Goal: Use online tool/utility: Utilize a website feature to perform a specific function

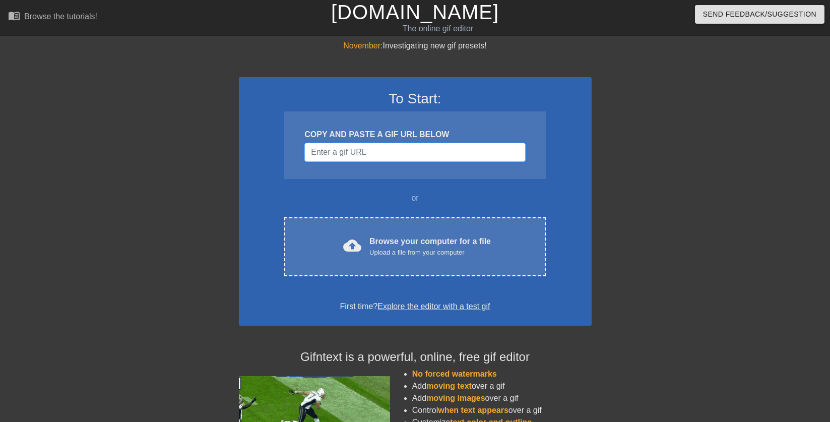
click at [344, 152] on input "Username" at bounding box center [415, 152] width 221 height 19
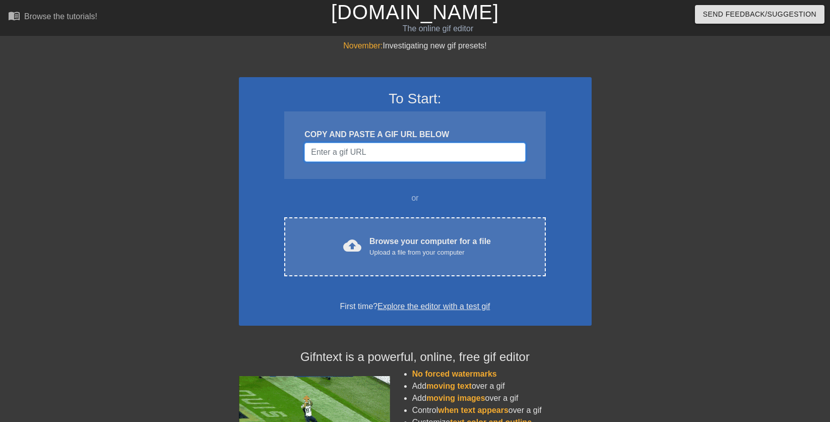
paste input "[URL][DOMAIN_NAME]"
type input "[URL][DOMAIN_NAME]"
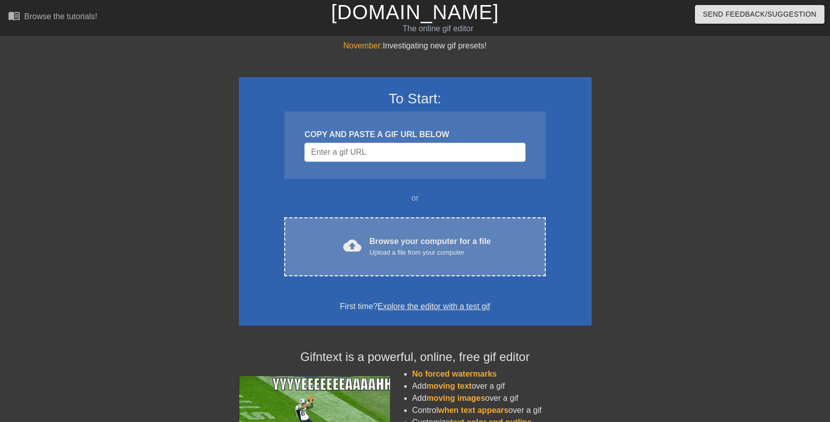
click at [404, 239] on div "Browse your computer for a file Upload a file from your computer" at bounding box center [430, 246] width 121 height 22
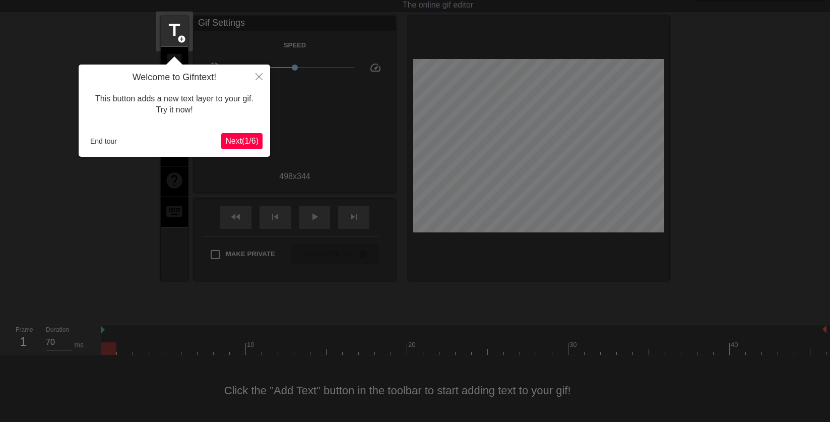
scroll to position [25, 0]
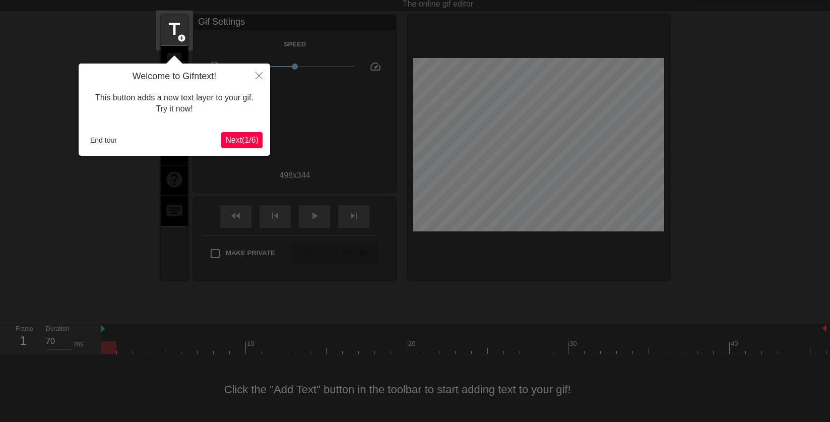
click at [243, 142] on span "Next ( 1 / 6 )" at bounding box center [241, 140] width 33 height 9
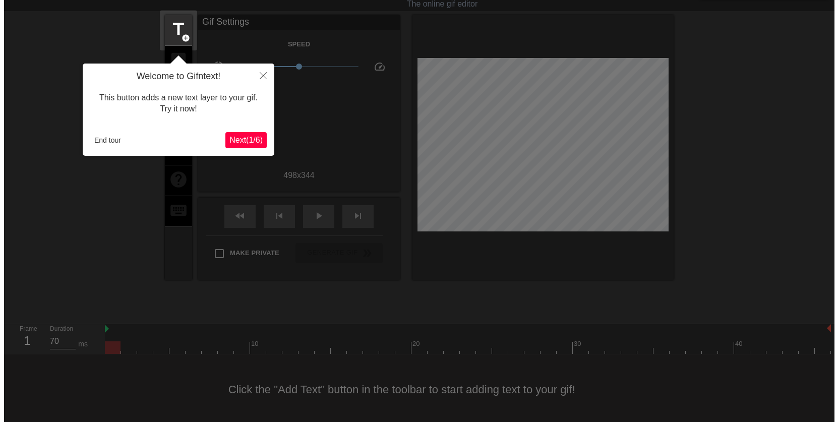
scroll to position [0, 0]
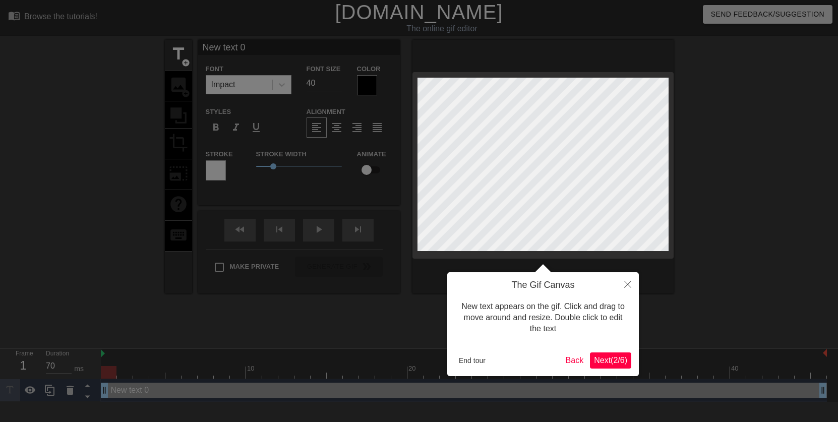
click at [611, 361] on span "Next ( 2 / 6 )" at bounding box center [610, 360] width 33 height 9
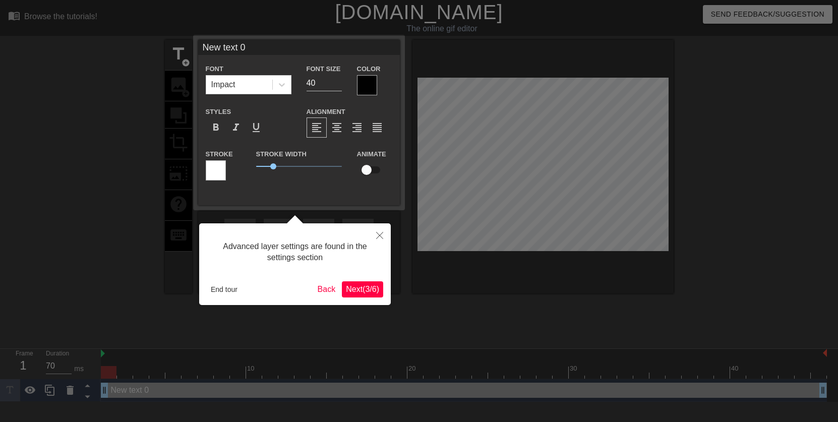
click at [360, 290] on span "Next ( 3 / 6 )" at bounding box center [362, 289] width 33 height 9
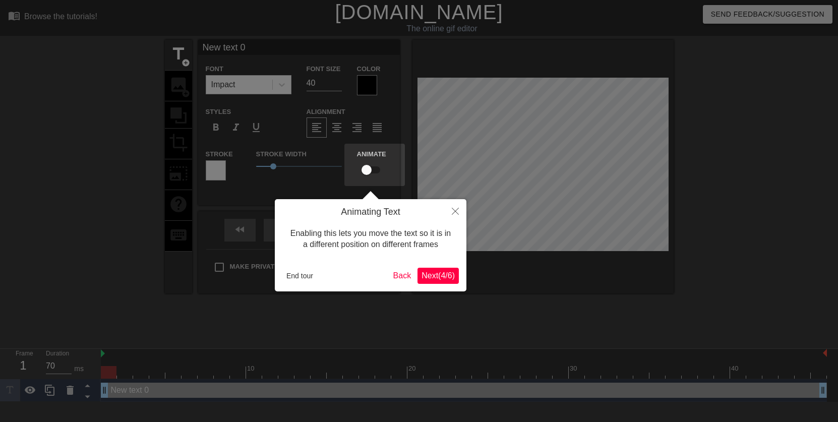
click at [452, 274] on span "Next ( 4 / 6 )" at bounding box center [437, 275] width 33 height 9
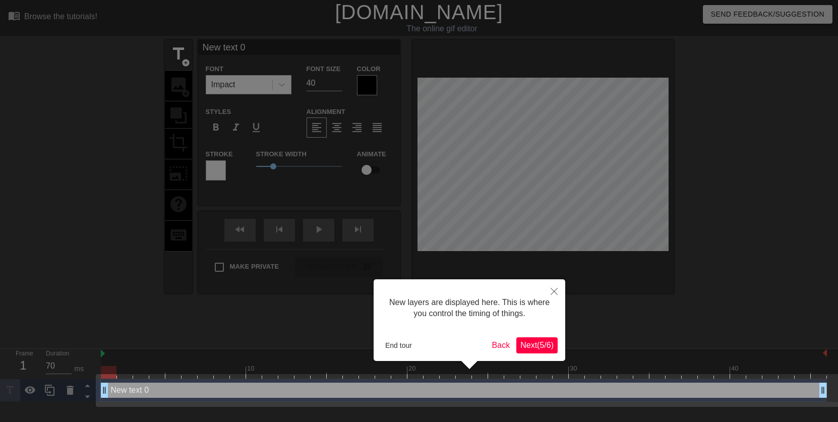
click at [529, 350] on button "Next ( 5 / 6 )" at bounding box center [536, 345] width 41 height 16
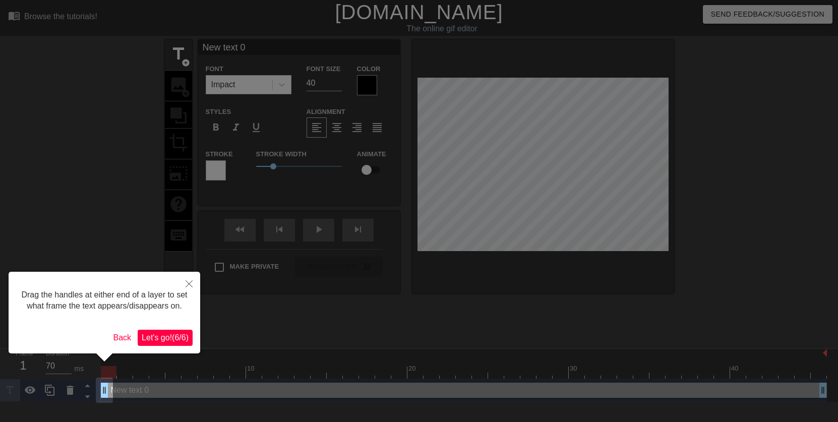
click at [177, 342] on span "Let's go! ( 6 / 6 )" at bounding box center [165, 337] width 47 height 9
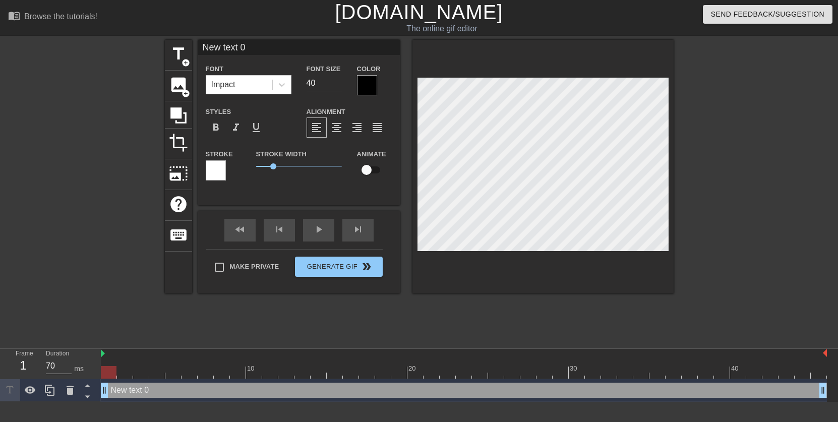
click at [548, 253] on div at bounding box center [542, 167] width 261 height 254
type input "Y"
type textarea "Y"
type input "Yo"
type textarea "Yo"
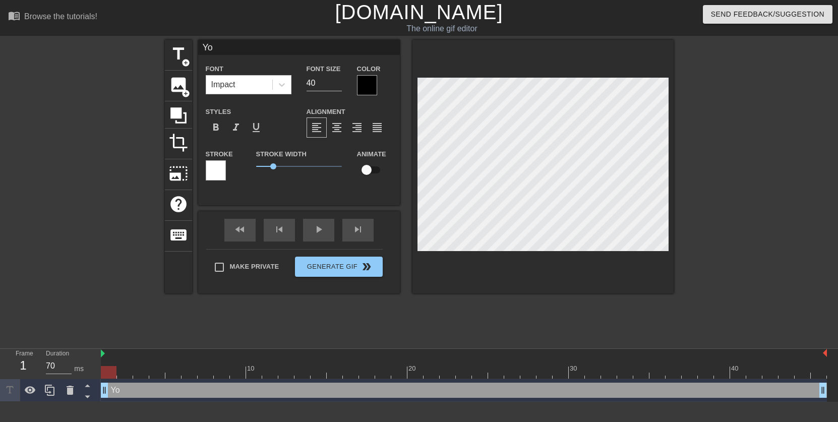
type input "You"
type textarea "You"
type input "You"
type textarea "You w"
type input "You wi"
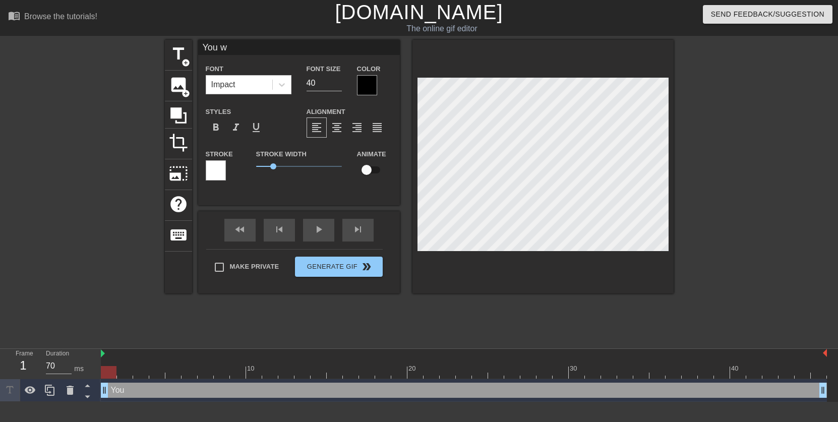
type textarea "You wi"
type input "You wil"
type textarea "You wil"
type input "You will"
type textarea "You will"
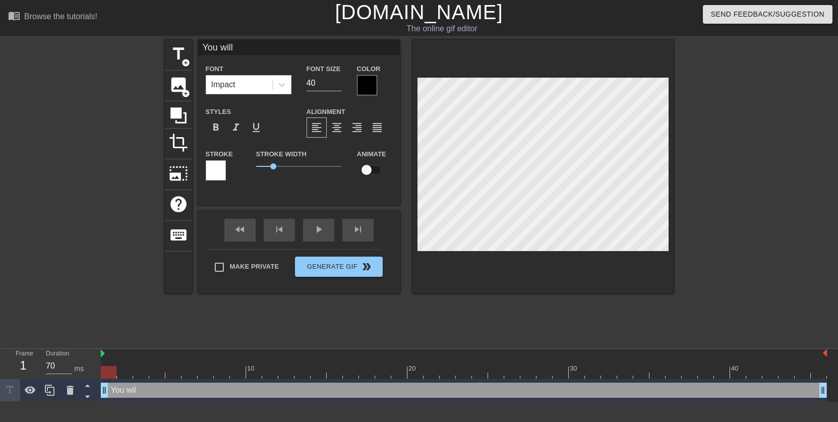
type input "You will"
type textarea "You will"
type input "You will s"
type textarea "You will s"
type input "You will si"
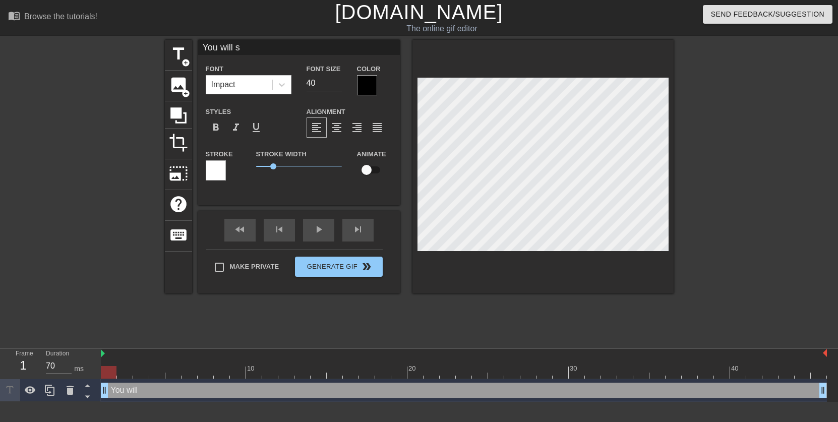
type textarea "You will si"
type input "You will sig"
type textarea "You will sign"
type input "You will sign"
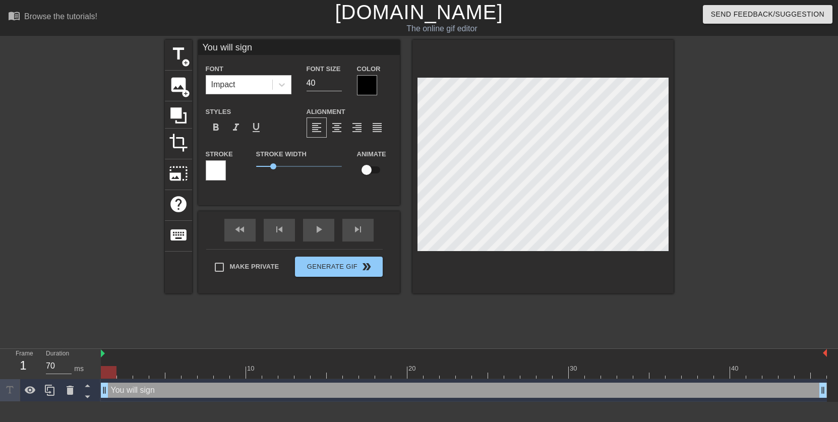
type textarea "You will sign"
type input "You will sign m"
type textarea "You will sign m"
type input "You will sign my"
type textarea "You will sign my"
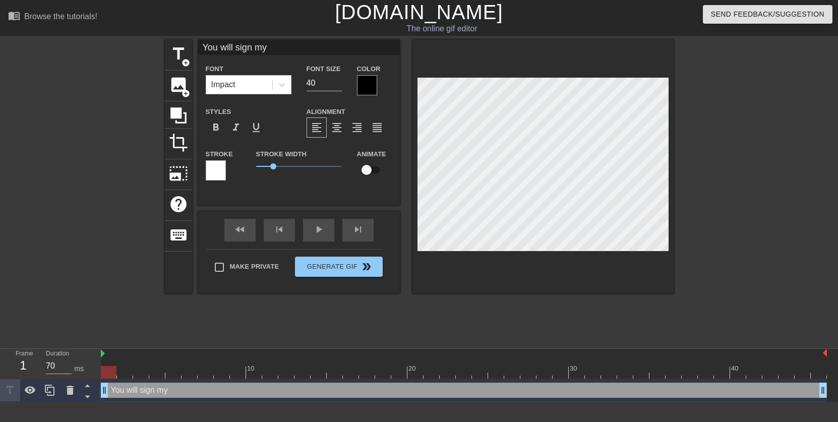
type input "You will sign m"
type textarea "You will sign m"
type input "You will sign"
type textarea "You will sign"
type input "You will sign"
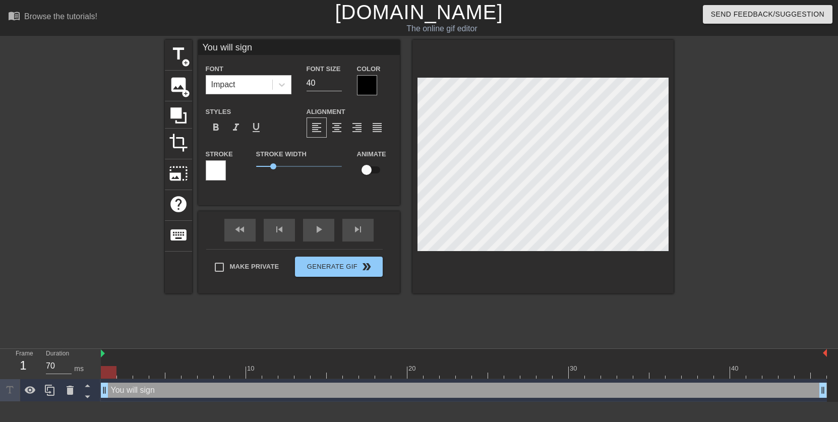
type textarea "You will sign"
type input "You will sig"
type textarea "You will sig"
type input "You will si"
type textarea "You will si"
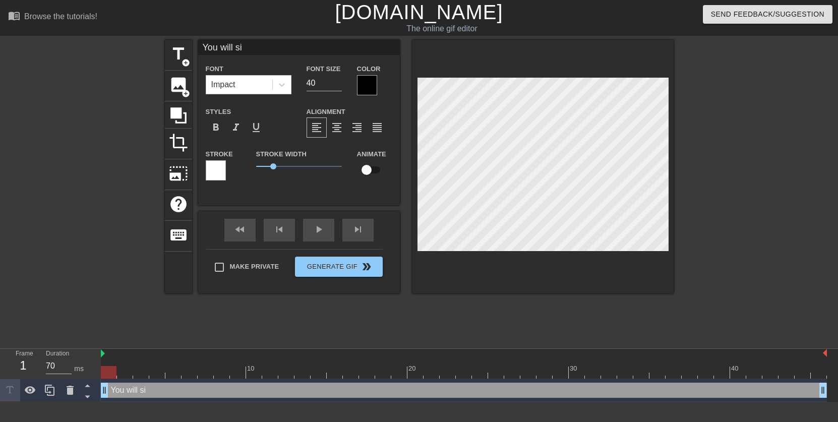
type input "You will sig"
type textarea "You will sig"
type input "You will sign"
type textarea "You will sign"
type input "You will sign"
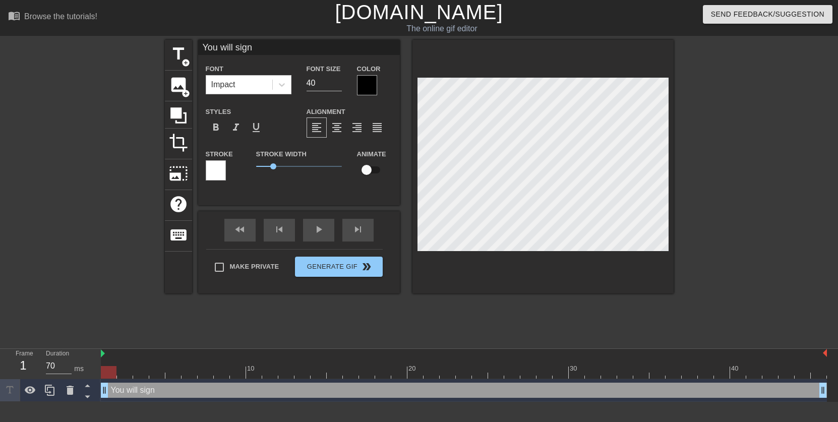
type textarea "You will sign"
type input "You will sign m"
type textarea "You will sign m"
type input "You will sign my"
type textarea "You will sign my"
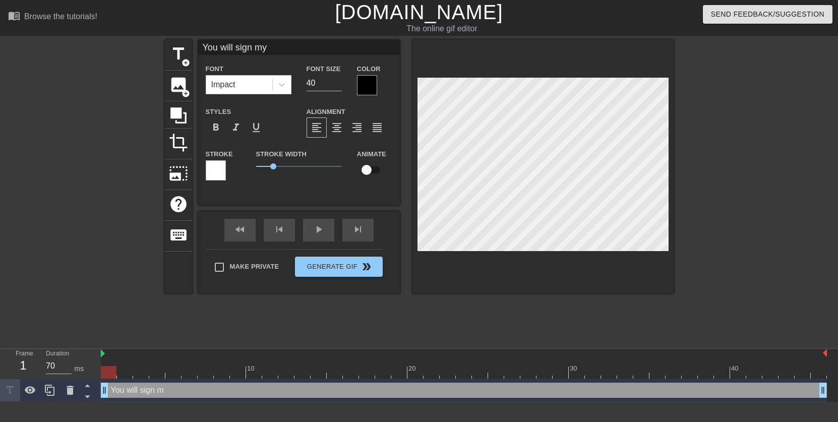
type input "You will sign my"
type textarea "You will sign my"
type input "You will sign my a"
type textarea "You will sign my a"
type input "You will sign my ag"
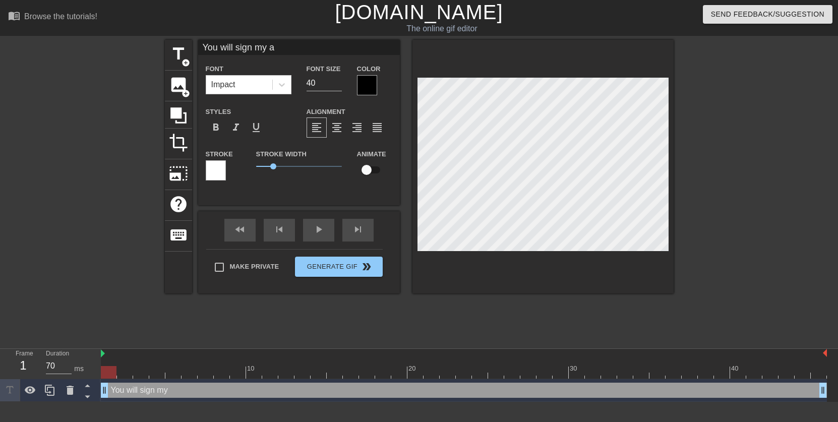
type textarea "You will sign my ag"
type input "You will sign my agr"
type textarea "You will sign my agr"
type input "You will sign my agre"
type textarea "You will sign my agre"
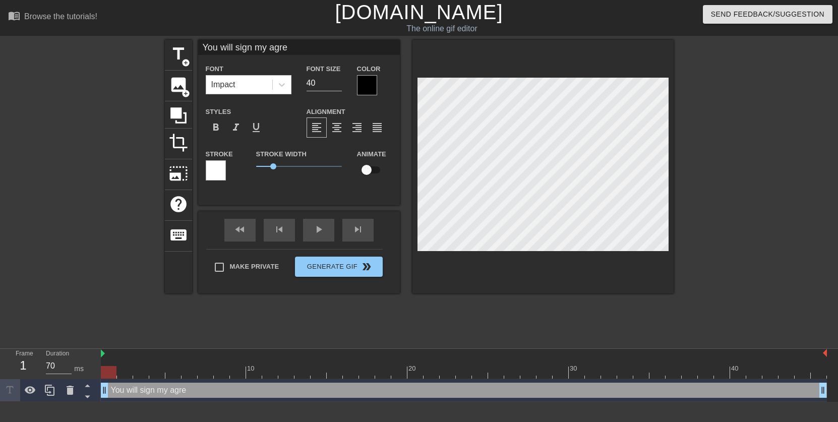
type input "You will sign my agree"
type textarea "You will sign my agree"
type input "You will sign my agreem"
type textarea "You will sign my agreem"
type input "You will sign my agreeme"
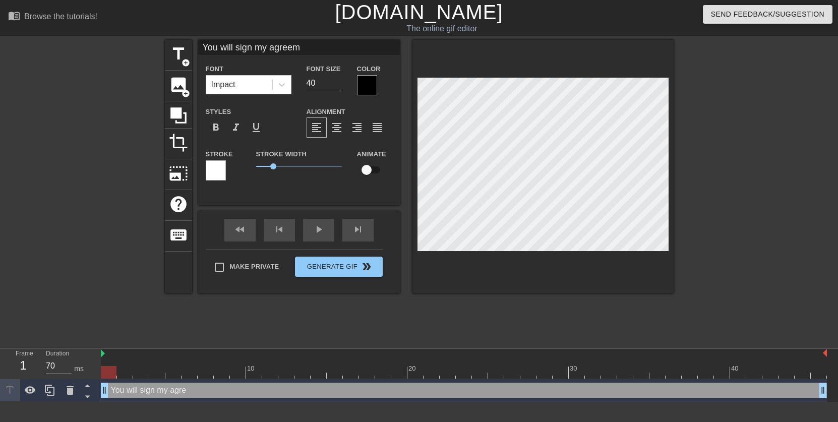
type textarea "You will sign my agreeme"
type input "You will sign my agreemen"
type textarea "You will sign my agreemen"
type input "You will sign my agreement"
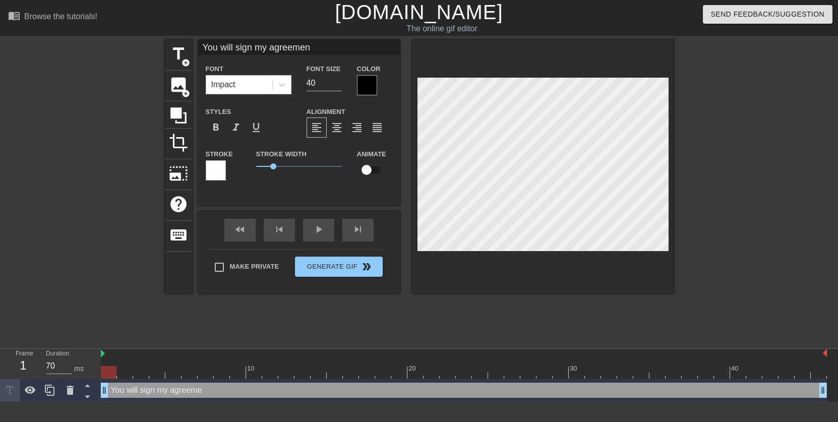
type textarea "You will sign my agreement"
click at [369, 86] on div at bounding box center [367, 85] width 20 height 20
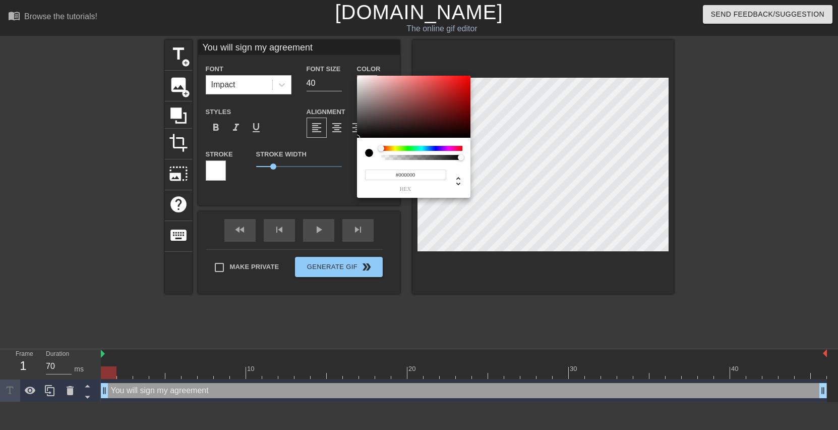
click at [382, 159] on div at bounding box center [421, 157] width 81 height 5
type input "0"
click at [383, 157] on div at bounding box center [422, 157] width 78 height 5
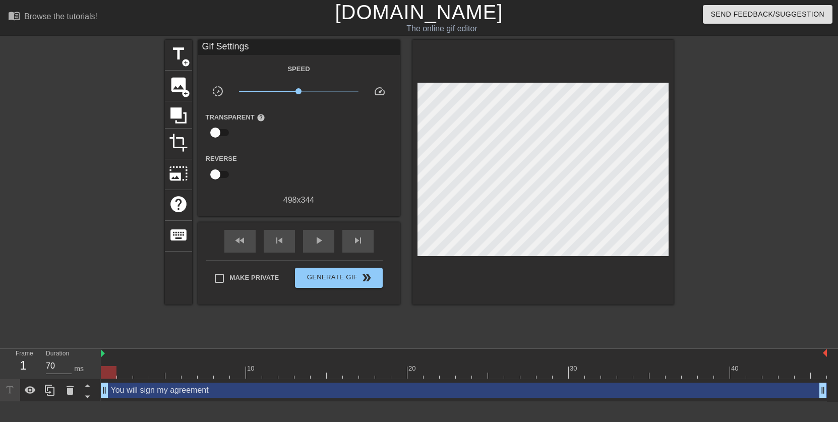
click at [707, 132] on div at bounding box center [761, 191] width 151 height 302
click at [336, 282] on span "Generate Gif double_arrow" at bounding box center [338, 278] width 79 height 12
